Goal: Task Accomplishment & Management: Use online tool/utility

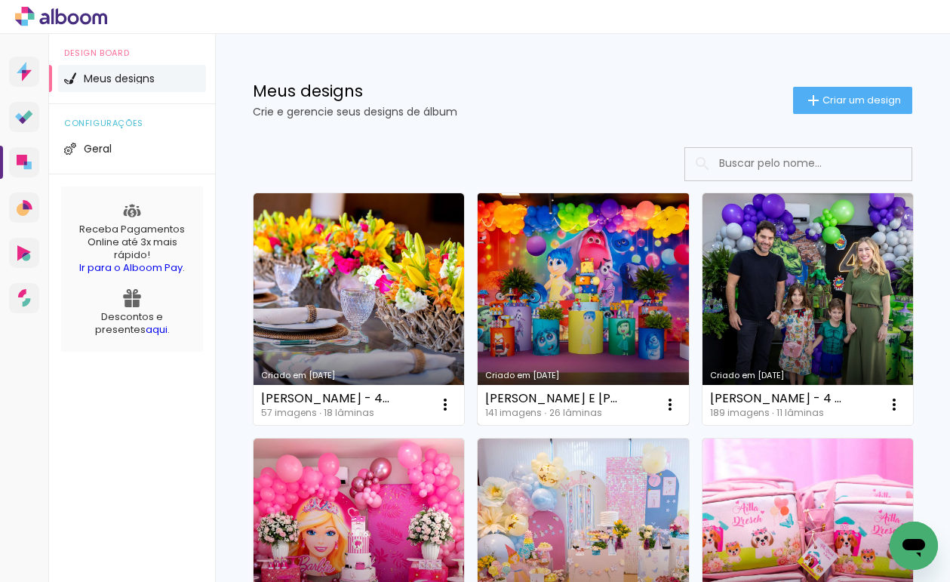
click at [638, 229] on link "Criado em [DATE]" at bounding box center [583, 309] width 211 height 232
